Goal: Information Seeking & Learning: Learn about a topic

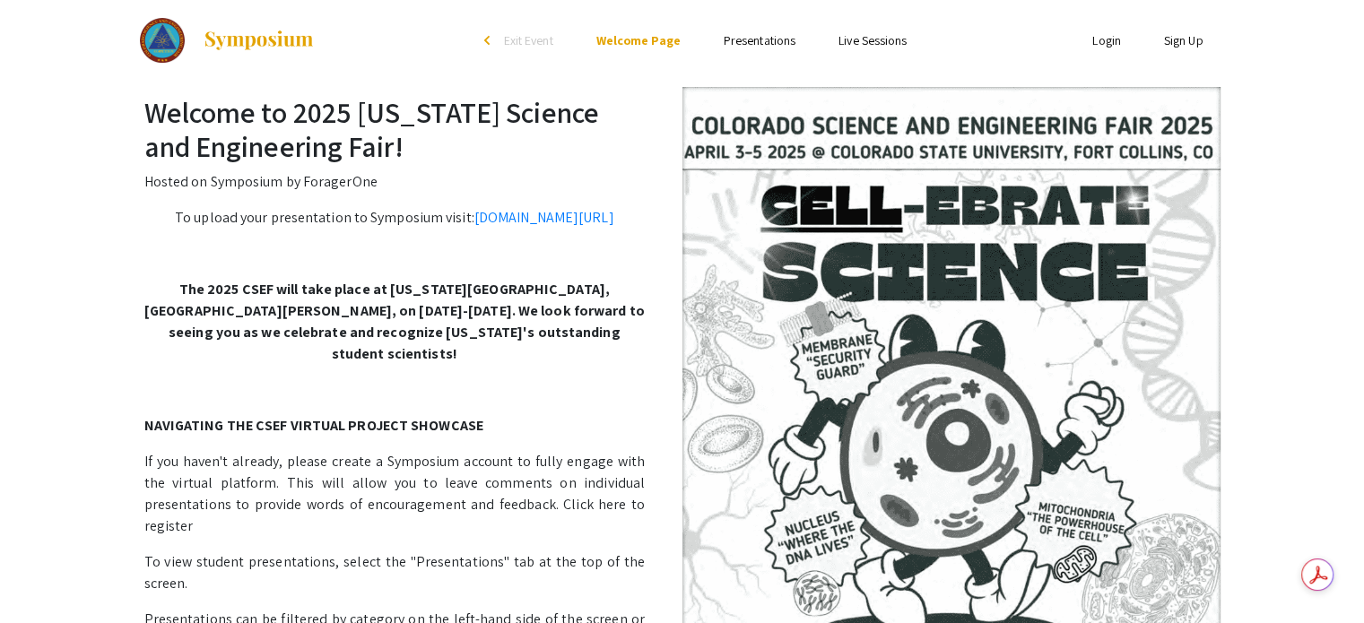
click at [728, 38] on link "Presentations" at bounding box center [760, 40] width 72 height 16
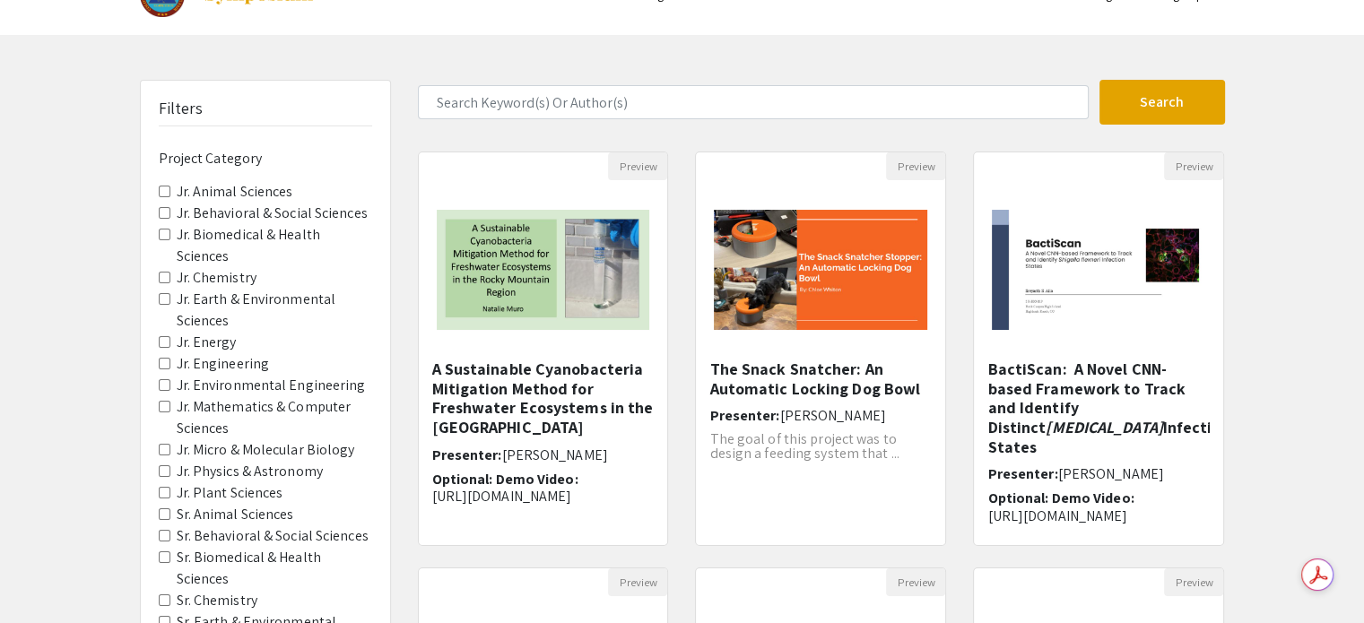
scroll to position [90, 0]
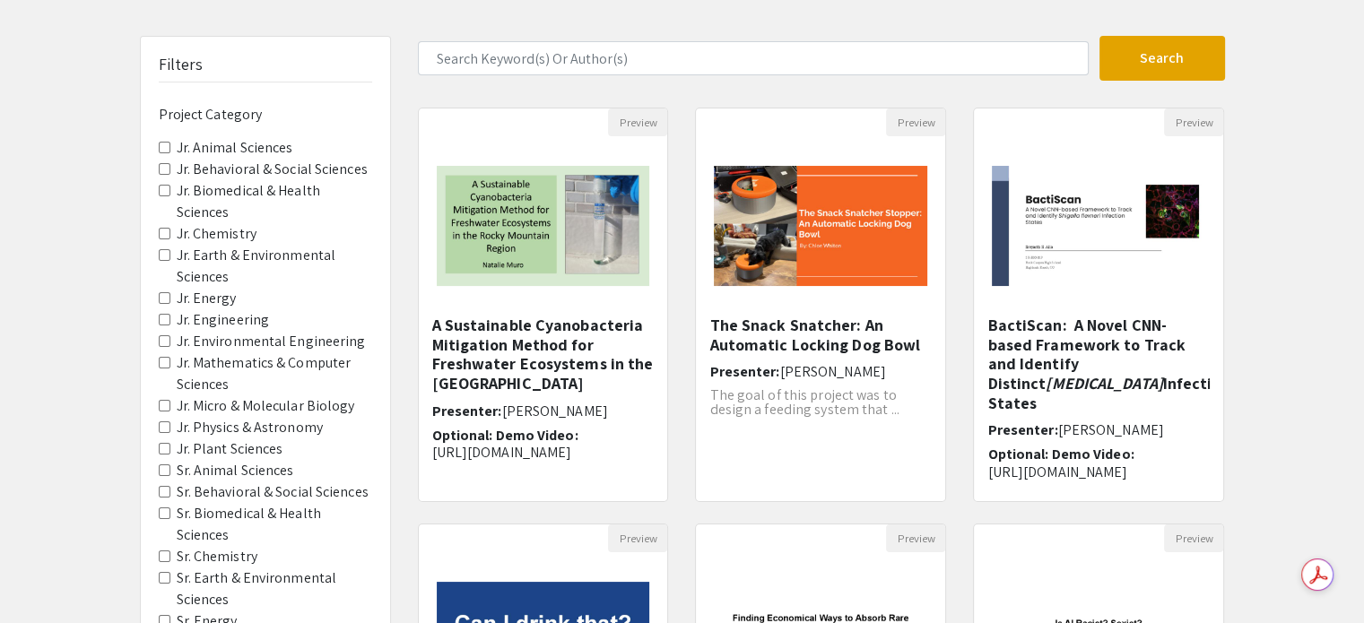
click at [161, 464] on Sciences "Sr. Animal Sciences" at bounding box center [165, 470] width 12 height 12
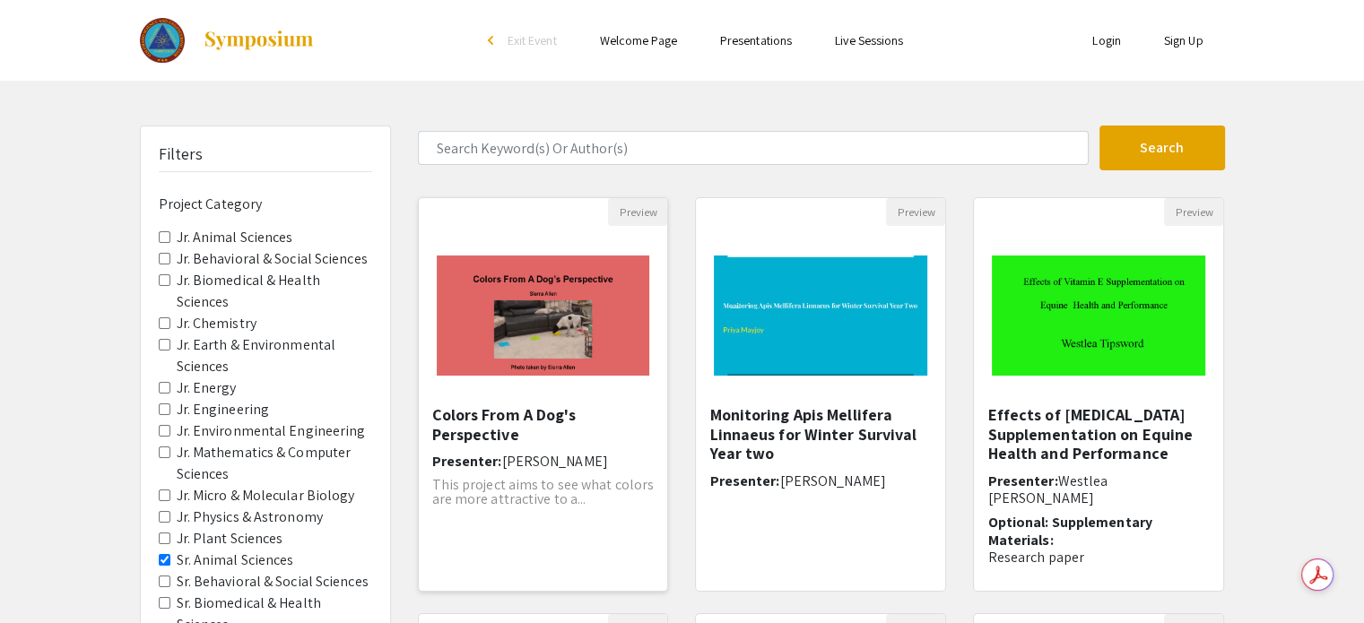
click at [549, 342] on img "Open Presentation <p>Colors From A Dog's Perspective</p>" at bounding box center [543, 316] width 249 height 156
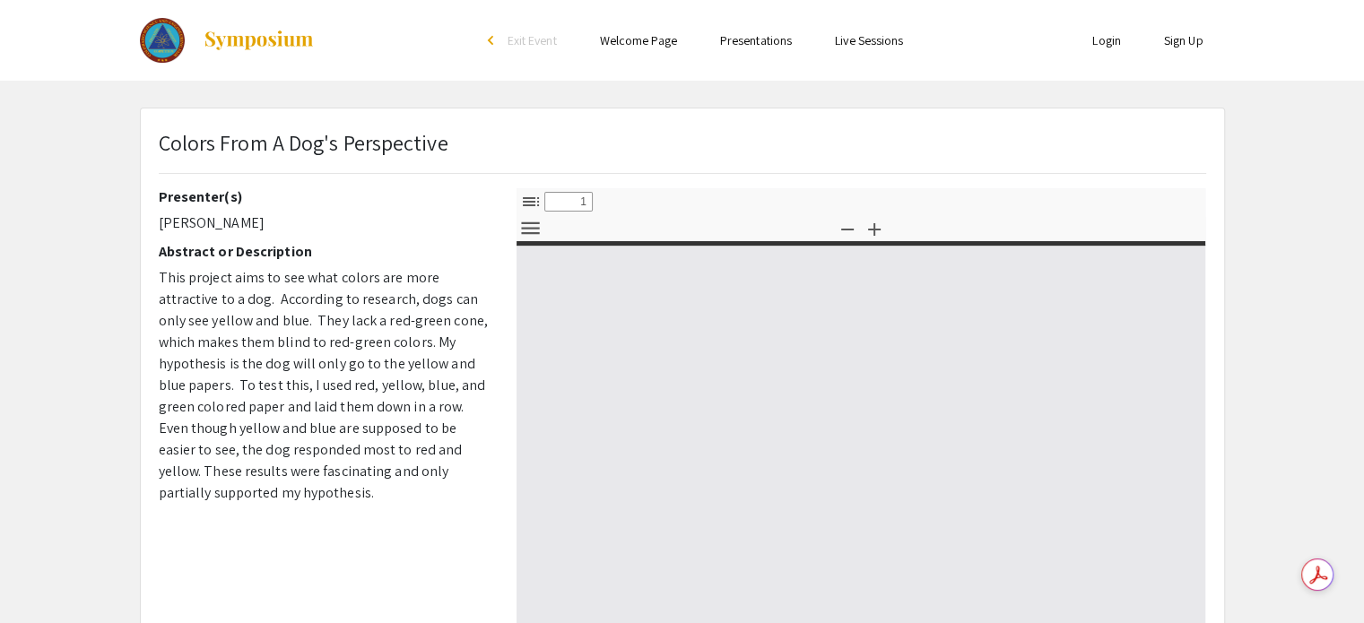
select select "custom"
type input "0"
select select "custom"
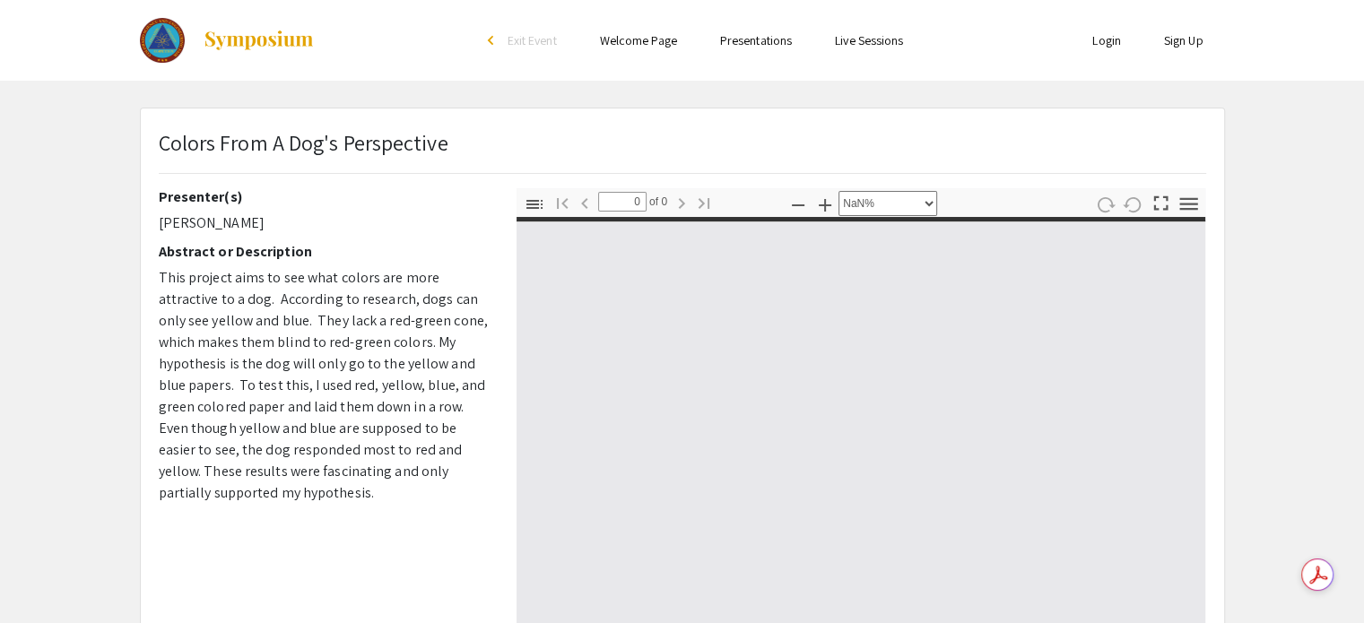
type input "1"
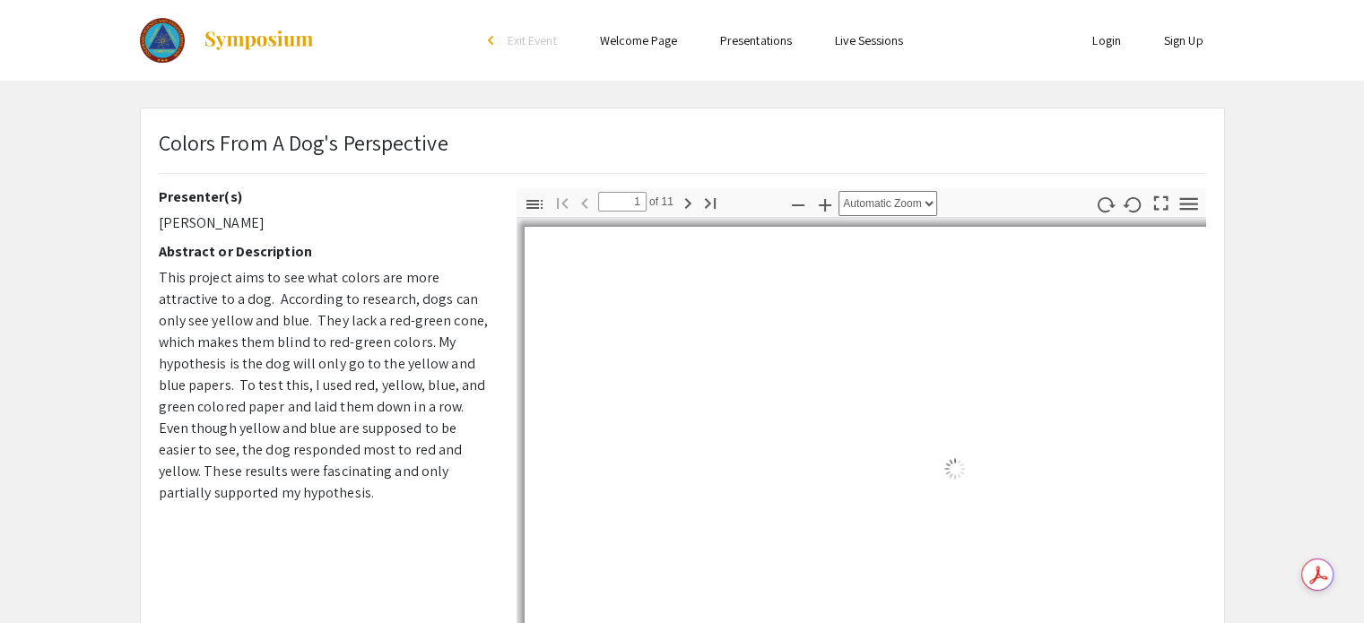
select select "auto"
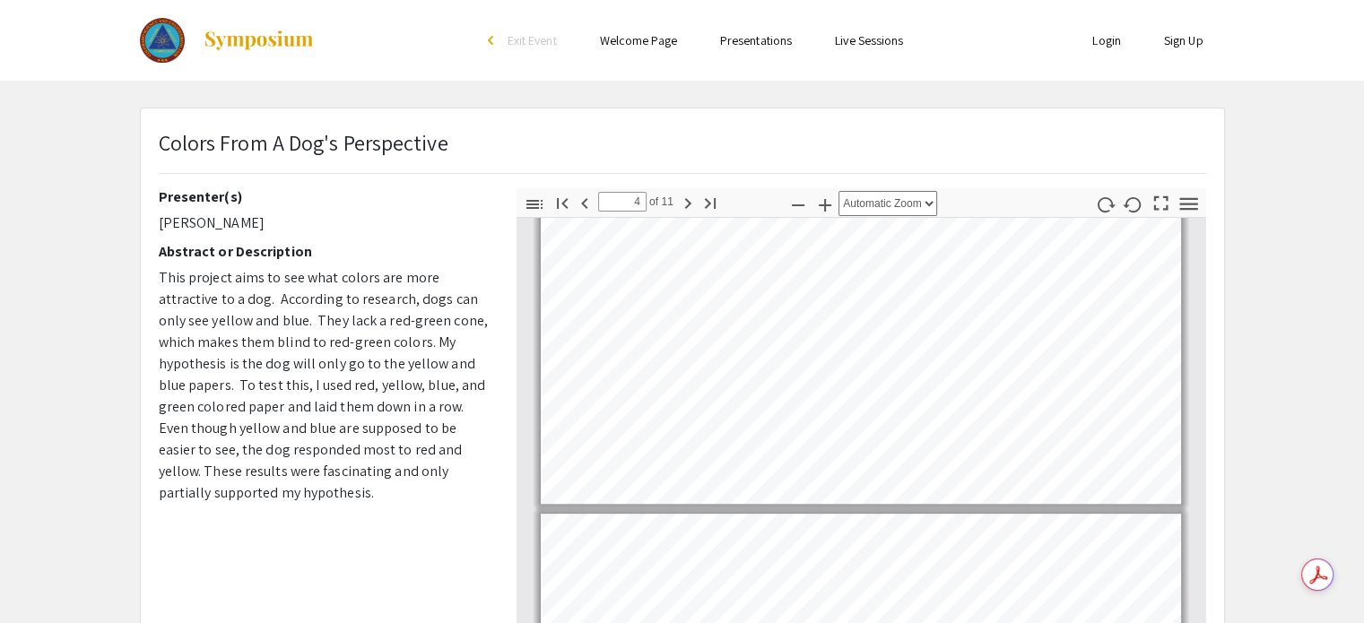
scroll to position [228, 0]
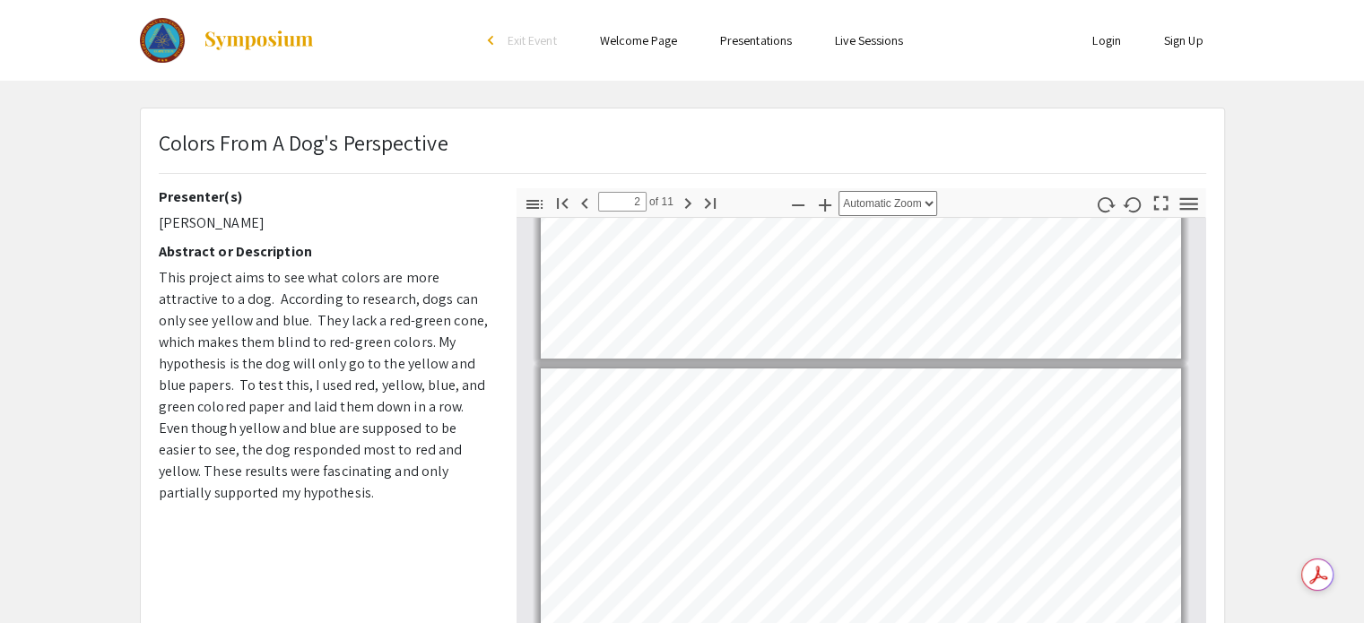
type input "1"
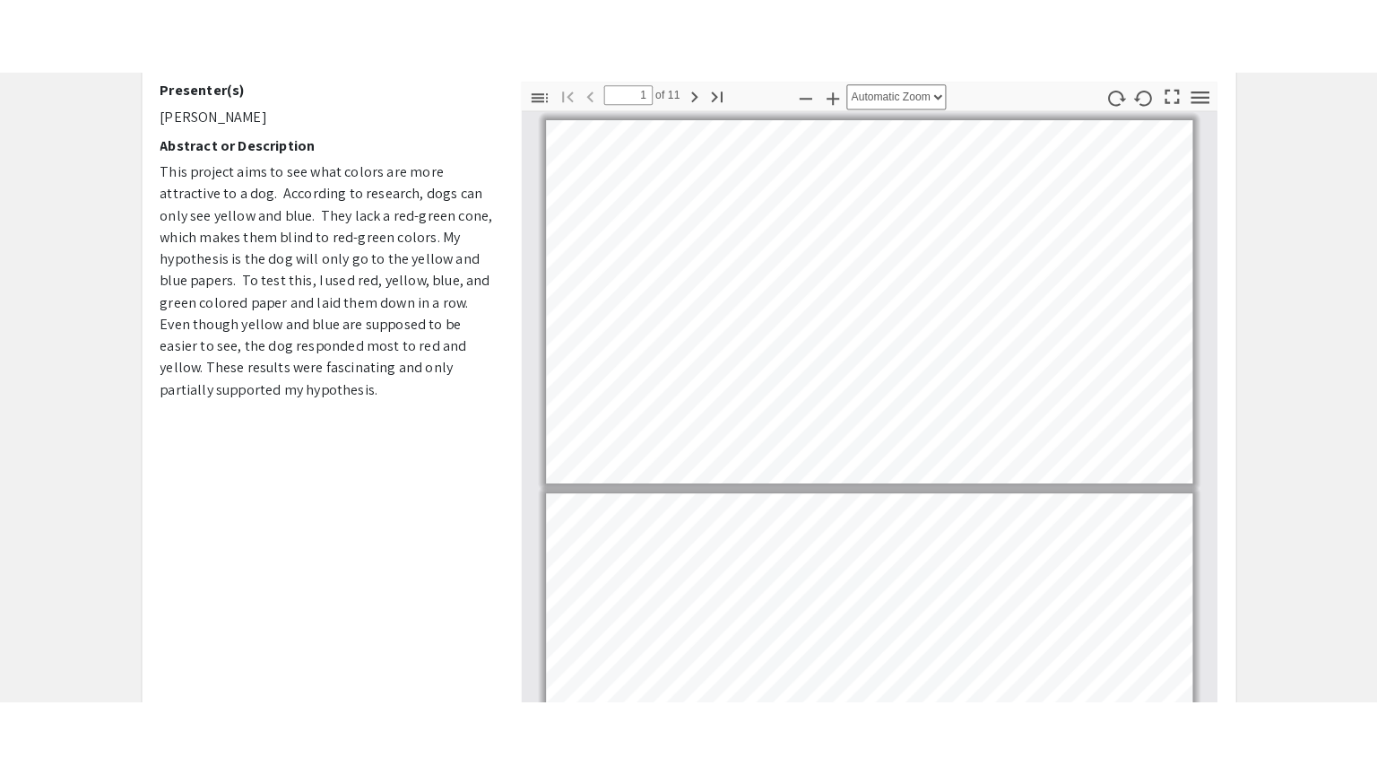
scroll to position [90, 0]
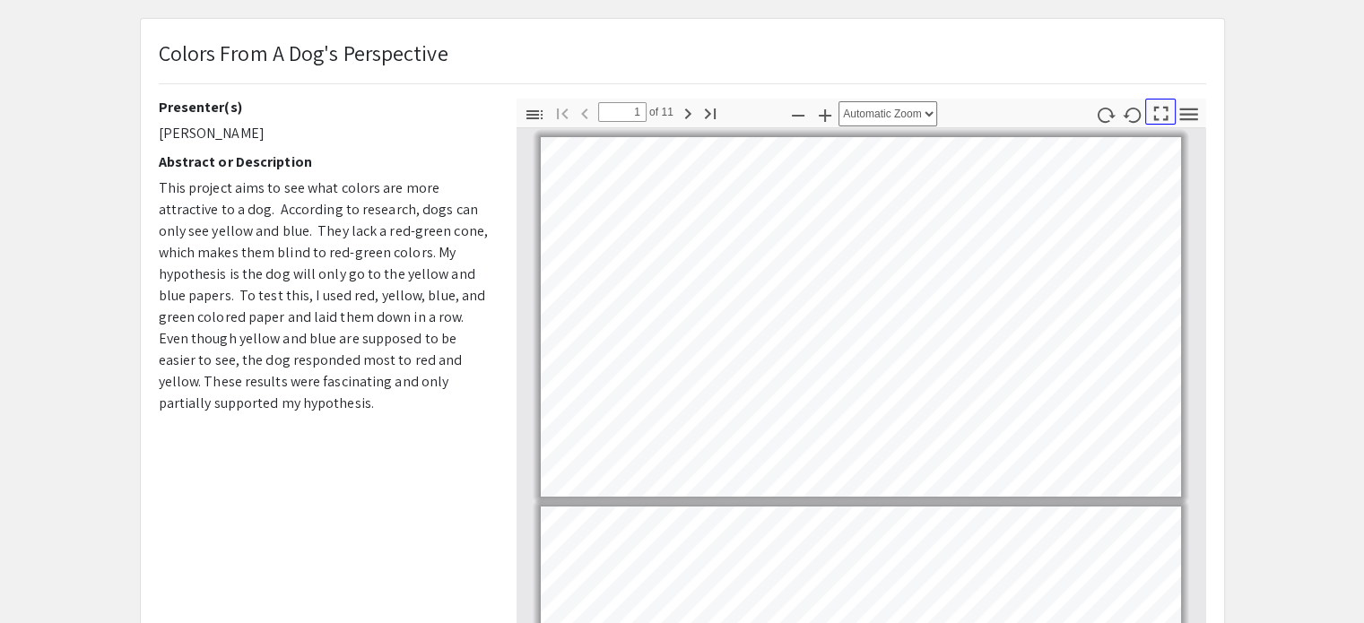
click at [1168, 114] on icon "button" at bounding box center [1161, 113] width 24 height 24
select select "page-fit"
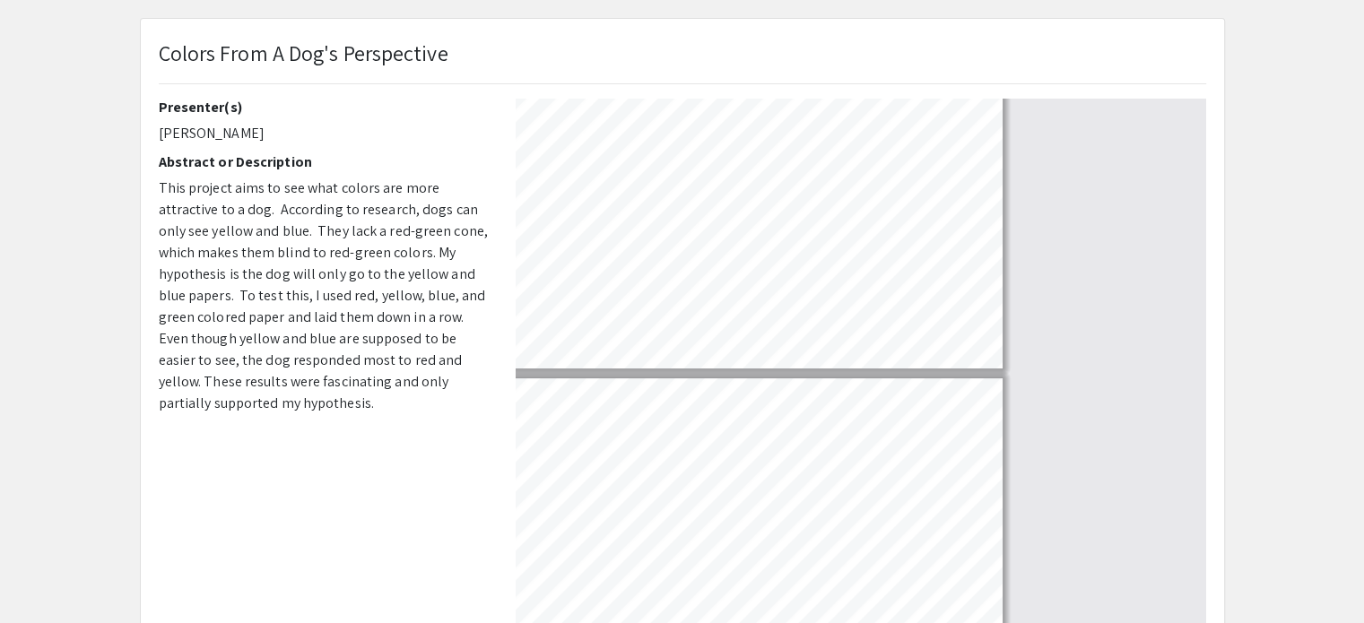
scroll to position [774, 0]
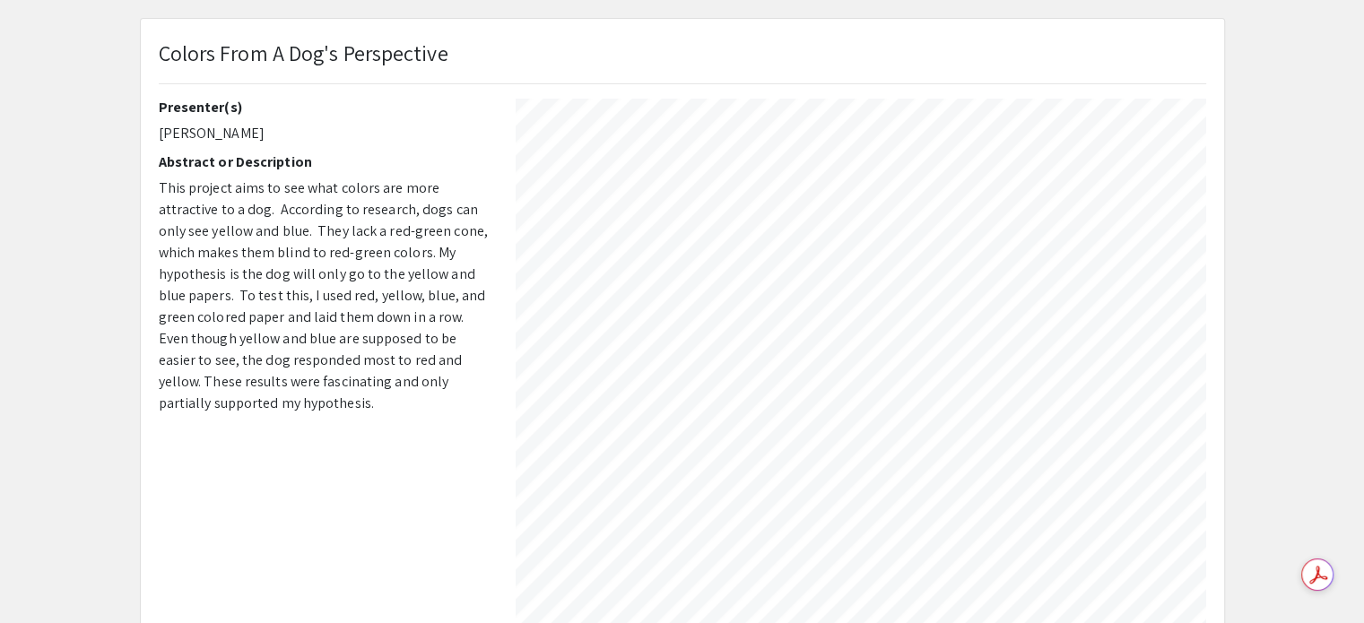
type input "10"
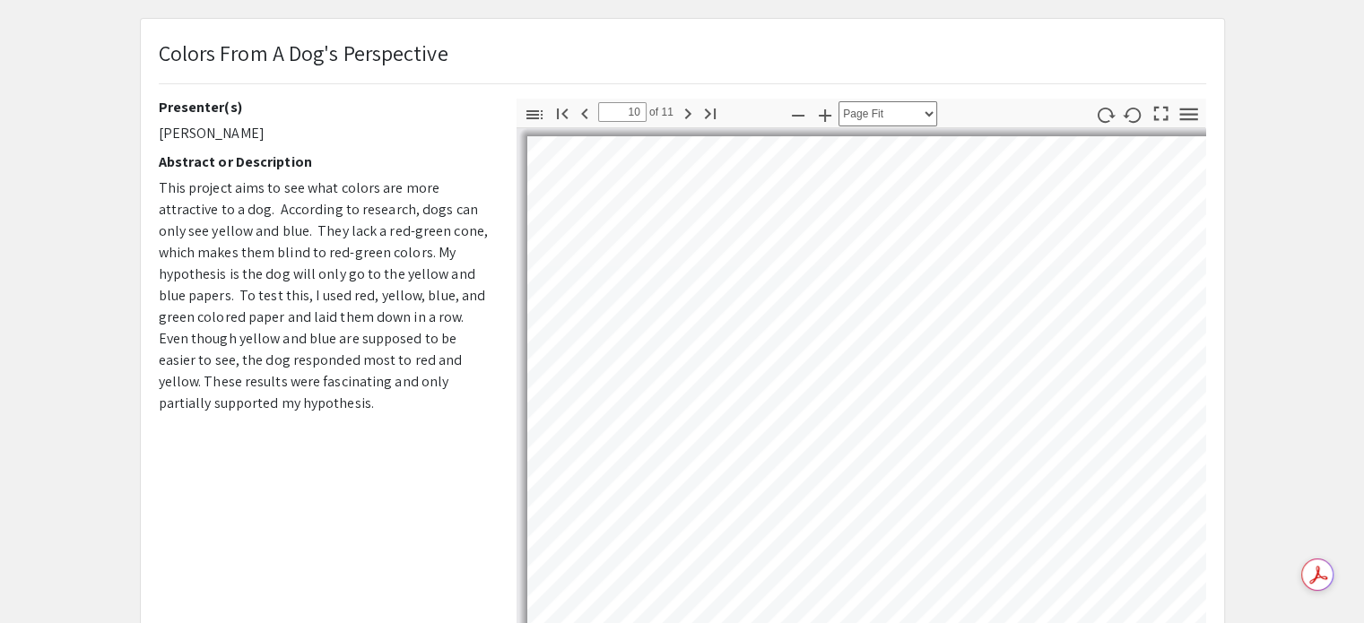
select select "auto"
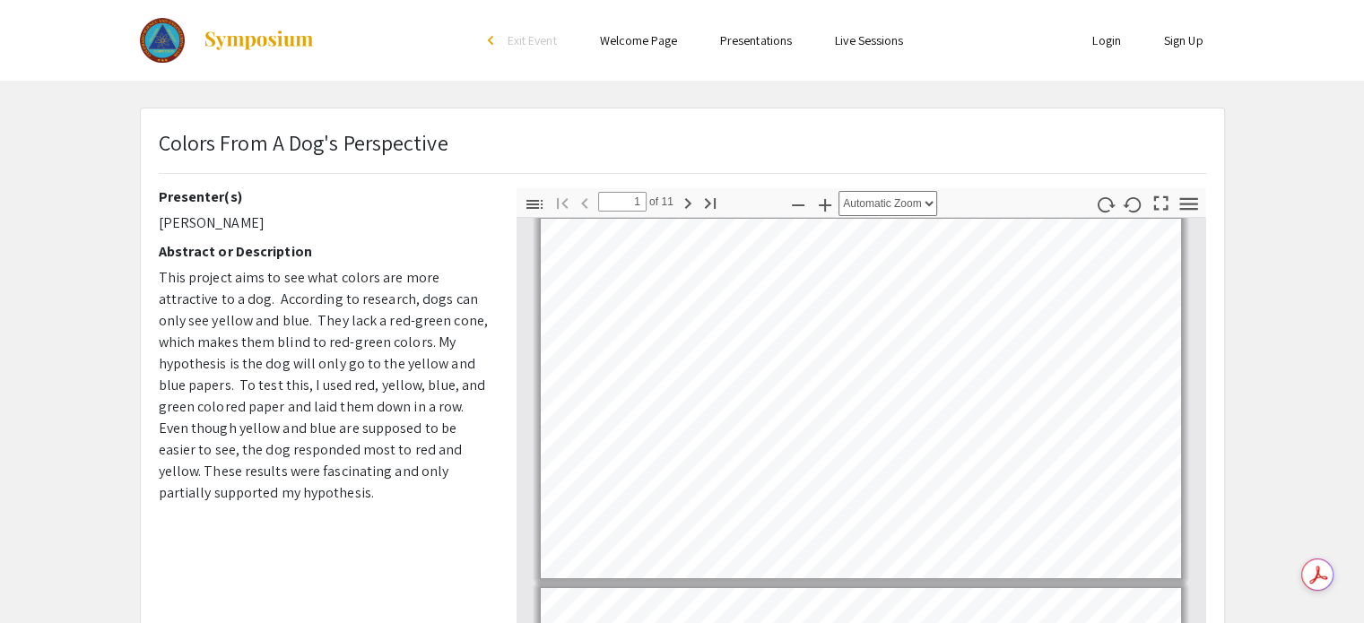
scroll to position [0, 0]
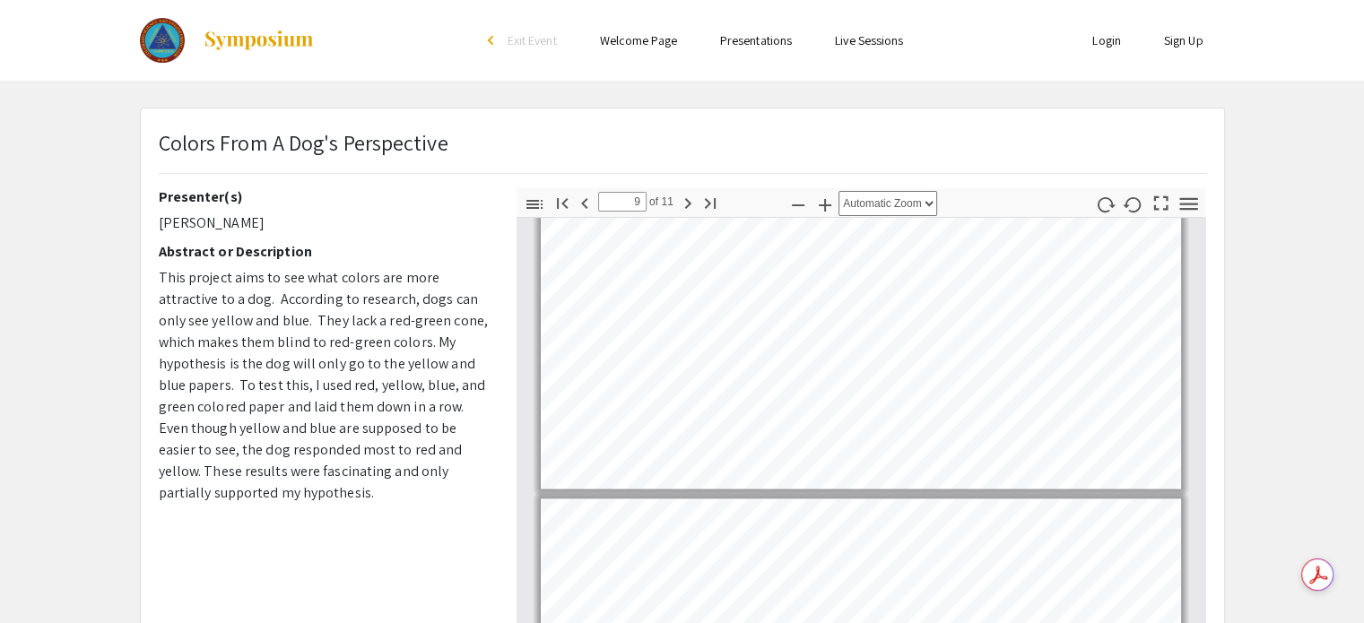
type input "8"
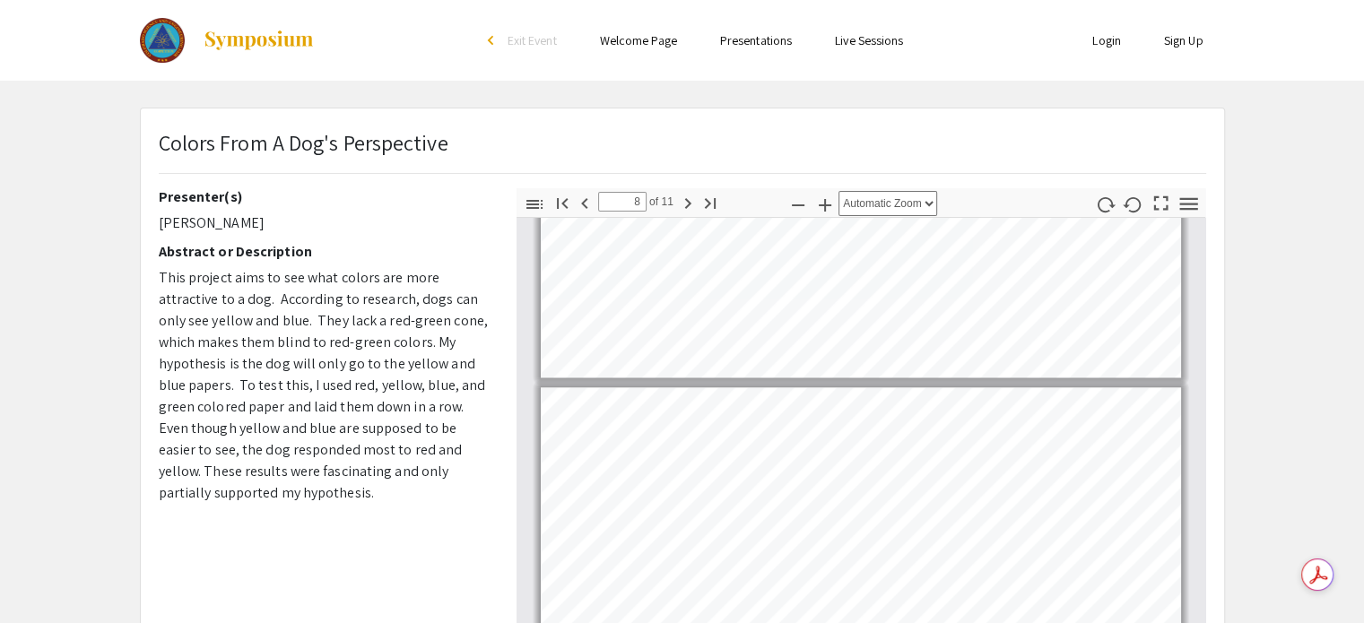
scroll to position [2421, 0]
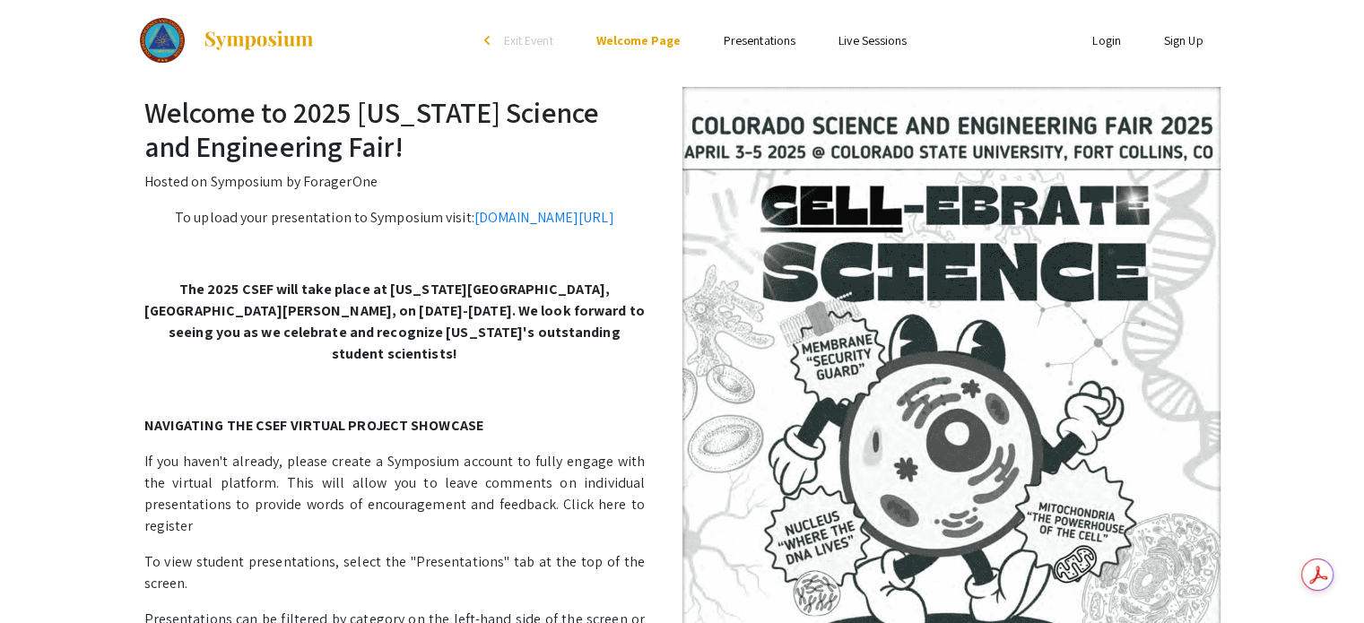
click at [732, 34] on link "Presentations" at bounding box center [760, 40] width 72 height 16
